Goal: Purchase product/service

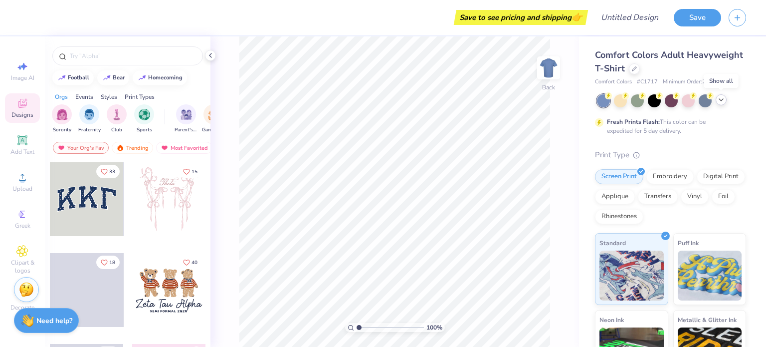
click at [720, 98] on icon at bounding box center [721, 100] width 8 height 8
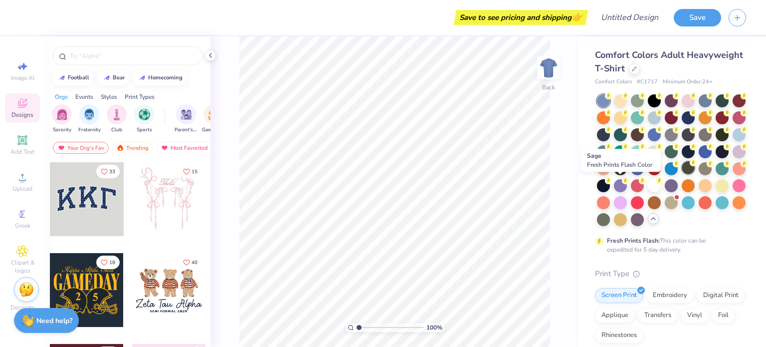
click at [682, 174] on div at bounding box center [688, 167] width 13 height 13
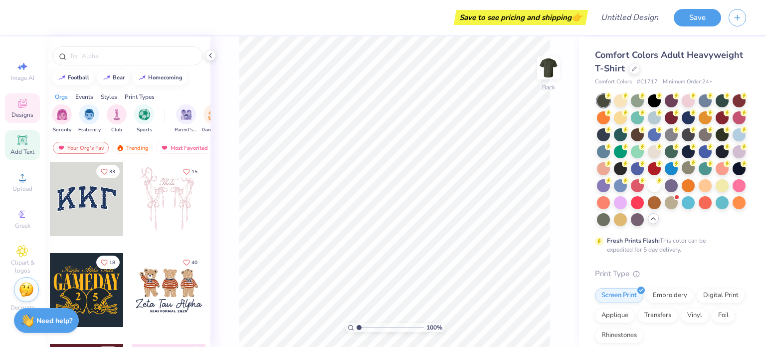
click at [26, 145] on icon at bounding box center [22, 140] width 12 height 12
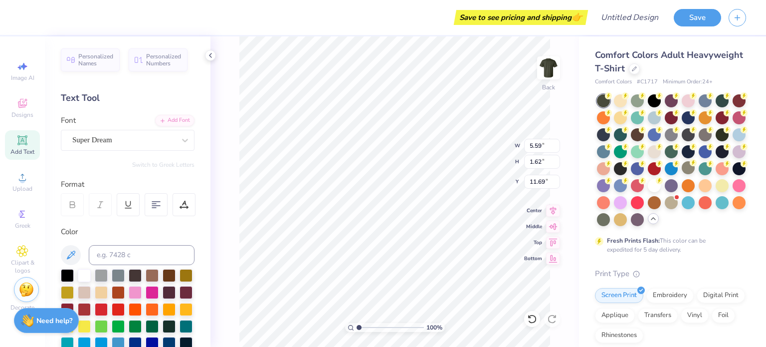
scroll to position [8, 1]
type textarea "T"
type textarea "I have headache"
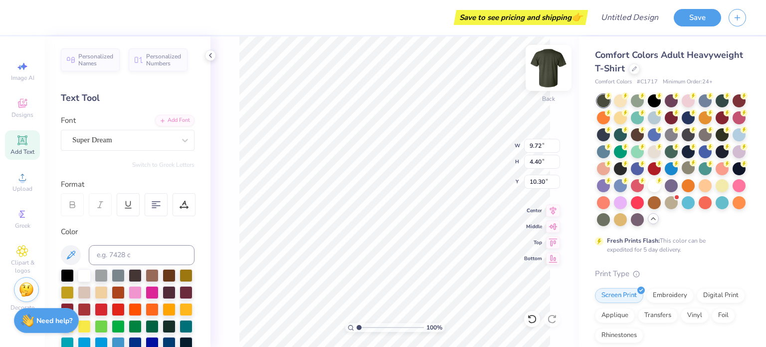
click at [548, 70] on img at bounding box center [549, 68] width 40 height 40
click at [549, 77] on img at bounding box center [549, 68] width 40 height 40
type input "3.00"
click at [545, 65] on img at bounding box center [549, 68] width 40 height 40
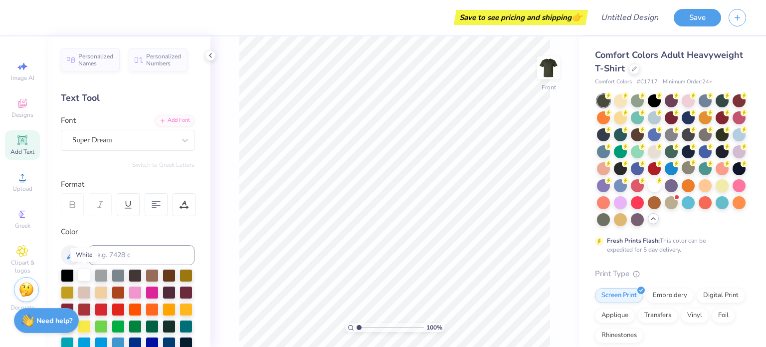
click at [80, 274] on div at bounding box center [84, 274] width 13 height 13
click at [69, 252] on icon at bounding box center [71, 255] width 12 height 12
click at [83, 275] on div at bounding box center [84, 274] width 13 height 13
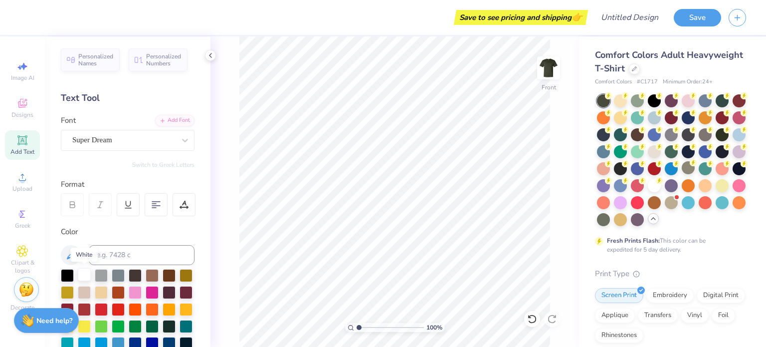
click at [83, 275] on div at bounding box center [84, 274] width 13 height 13
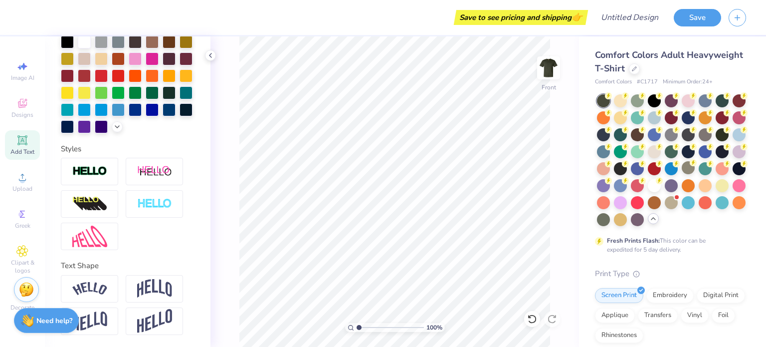
scroll to position [0, 0]
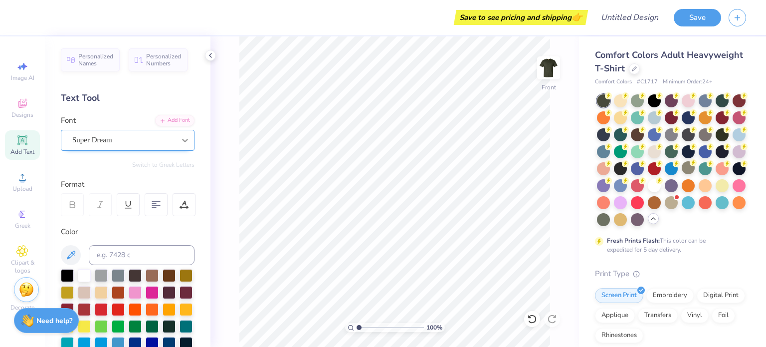
click at [180, 143] on icon at bounding box center [185, 140] width 10 height 10
click at [139, 136] on div "Super Dream" at bounding box center [123, 139] width 103 height 11
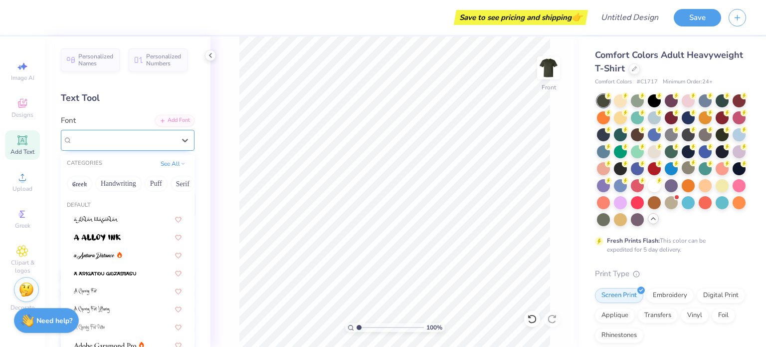
click at [139, 136] on div "Super Dream" at bounding box center [123, 139] width 103 height 11
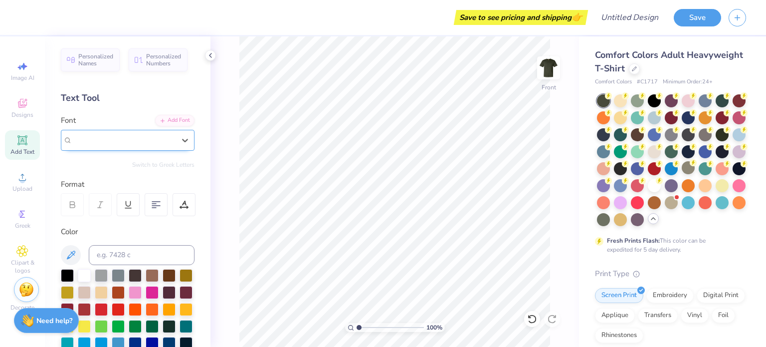
click at [139, 136] on div "Super Dream" at bounding box center [123, 139] width 103 height 11
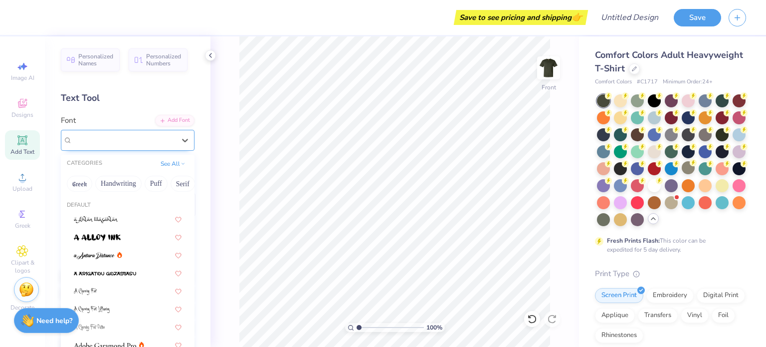
click at [139, 136] on div "Super Dream" at bounding box center [123, 139] width 103 height 11
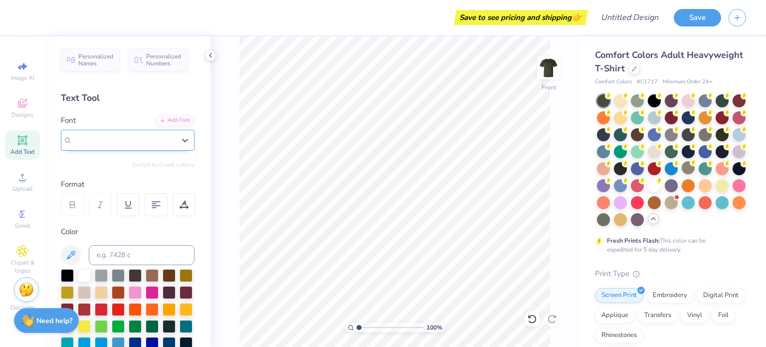
click at [139, 136] on div "Super Dream" at bounding box center [123, 139] width 103 height 11
